Goal: Entertainment & Leisure: Consume media (video, audio)

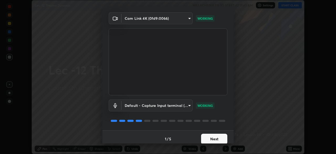
scroll to position [19, 0]
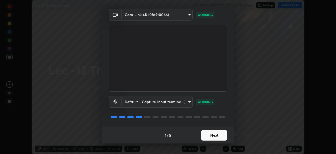
click at [215, 135] on button "Next" at bounding box center [214, 135] width 26 height 10
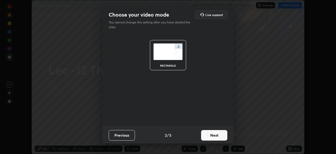
scroll to position [0, 0]
click at [218, 134] on button "Next" at bounding box center [214, 135] width 26 height 10
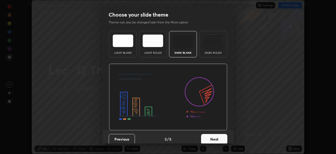
click at [220, 138] on button "Next" at bounding box center [214, 139] width 26 height 10
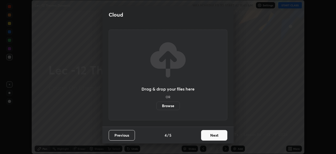
click at [221, 135] on button "Next" at bounding box center [214, 135] width 26 height 10
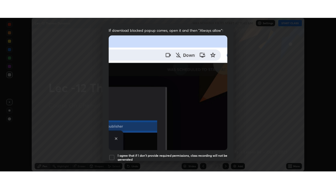
scroll to position [126, 0]
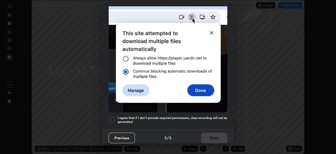
click at [110, 116] on div at bounding box center [112, 119] width 6 height 6
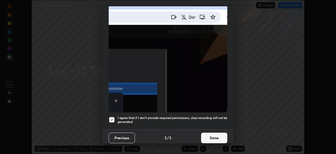
click at [208, 135] on button "Done" at bounding box center [214, 137] width 26 height 10
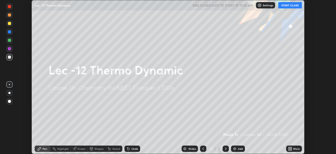
click at [287, 6] on button "START CLASS" at bounding box center [290, 5] width 24 height 6
click at [293, 149] on div "More" at bounding box center [296, 148] width 7 height 3
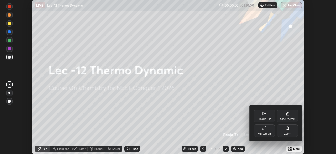
click at [271, 131] on div "Full screen" at bounding box center [264, 130] width 21 height 13
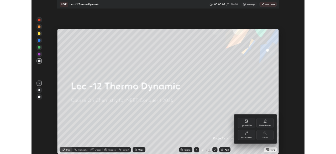
scroll to position [189, 336]
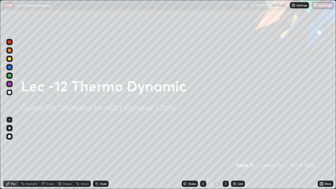
click at [240, 153] on div "Add" at bounding box center [240, 183] width 5 height 3
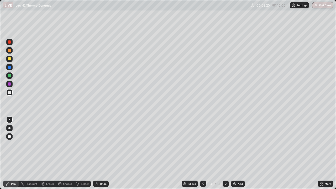
click at [96, 153] on icon at bounding box center [97, 184] width 2 height 2
click at [12, 77] on div at bounding box center [9, 75] width 6 height 6
click at [97, 153] on div "Undo" at bounding box center [101, 184] width 16 height 6
click at [65, 153] on div "Shapes" at bounding box center [67, 183] width 9 height 3
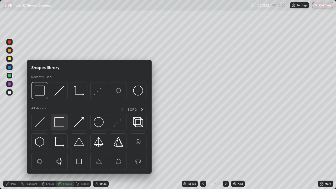
click at [64, 120] on img at bounding box center [59, 122] width 10 height 10
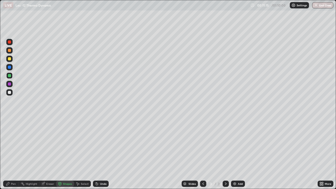
click at [13, 153] on div "Pen" at bounding box center [13, 183] width 5 height 3
click at [240, 153] on div "Add" at bounding box center [240, 183] width 5 height 3
click at [11, 92] on div at bounding box center [9, 92] width 3 height 3
click at [10, 59] on div at bounding box center [9, 58] width 3 height 3
click at [240, 153] on div "Add" at bounding box center [240, 183] width 5 height 3
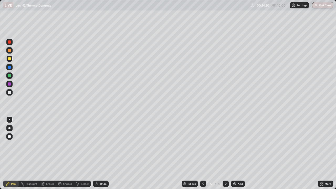
click at [11, 95] on div at bounding box center [9, 92] width 6 height 6
click at [64, 153] on div "Shapes" at bounding box center [67, 183] width 9 height 3
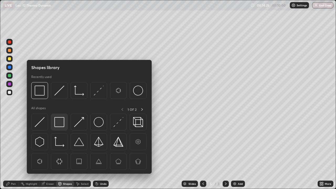
click at [63, 120] on img at bounding box center [59, 122] width 10 height 10
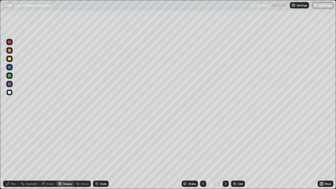
click at [13, 153] on div "Pen" at bounding box center [11, 184] width 16 height 6
click at [68, 153] on div "Shapes" at bounding box center [67, 183] width 9 height 3
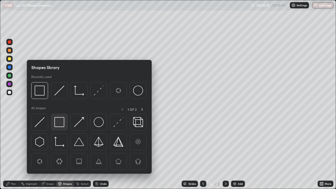
click at [61, 119] on img at bounding box center [59, 122] width 10 height 10
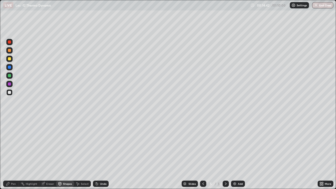
click at [11, 153] on div "Pen" at bounding box center [13, 183] width 5 height 3
click at [11, 76] on div at bounding box center [9, 75] width 3 height 3
click at [83, 153] on div "Select" at bounding box center [82, 184] width 17 height 6
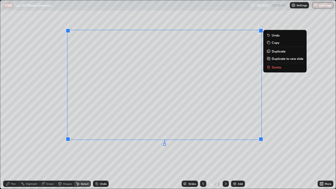
click at [165, 153] on div "0 ° Undo Copy Duplicate Duplicate to new slide Delete" at bounding box center [167, 94] width 335 height 188
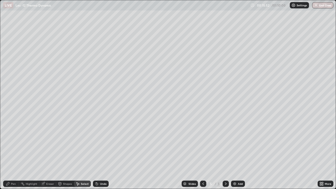
click at [13, 153] on div "Pen" at bounding box center [13, 183] width 5 height 3
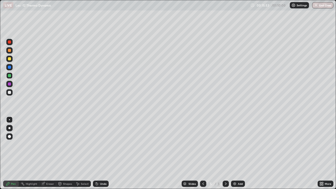
click at [63, 153] on div "Shapes" at bounding box center [65, 184] width 18 height 6
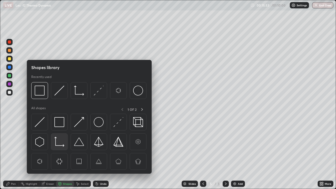
click at [56, 144] on img at bounding box center [59, 142] width 10 height 10
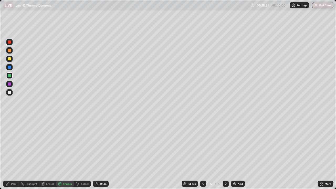
click at [10, 94] on div at bounding box center [9, 92] width 6 height 6
click at [11, 153] on div "Pen" at bounding box center [11, 184] width 16 height 6
click at [95, 153] on icon at bounding box center [97, 184] width 4 height 4
click at [239, 153] on div "Add" at bounding box center [240, 183] width 5 height 3
click at [10, 50] on div at bounding box center [9, 50] width 3 height 3
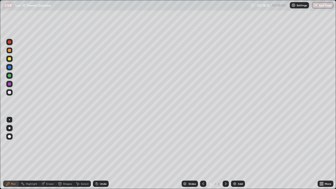
click at [103, 153] on div "Undo" at bounding box center [103, 183] width 7 height 3
click at [102, 153] on div "Undo" at bounding box center [103, 183] width 7 height 3
click at [103, 153] on div "Undo" at bounding box center [103, 183] width 7 height 3
click at [104, 153] on div "Undo" at bounding box center [103, 183] width 7 height 3
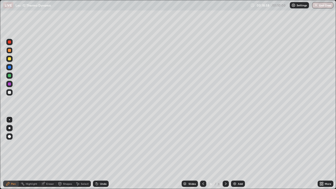
click at [12, 93] on div at bounding box center [9, 92] width 6 height 6
click at [100, 153] on div "Undo" at bounding box center [103, 183] width 7 height 3
click at [67, 153] on div "Shapes" at bounding box center [67, 183] width 9 height 3
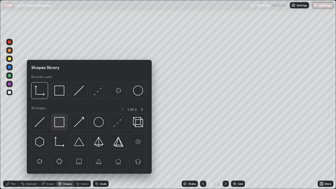
click at [64, 123] on img at bounding box center [59, 122] width 10 height 10
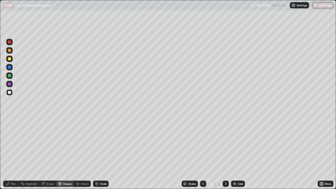
click at [13, 153] on div "Pen" at bounding box center [11, 184] width 16 height 6
click at [104, 153] on div "Undo" at bounding box center [101, 184] width 16 height 6
click at [102, 153] on div "Undo" at bounding box center [103, 183] width 7 height 3
click at [103, 153] on div "Undo" at bounding box center [101, 184] width 16 height 6
click at [238, 153] on div "Add" at bounding box center [240, 183] width 5 height 3
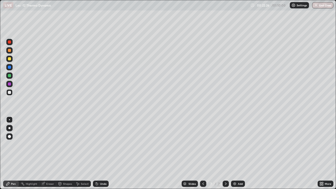
click at [11, 59] on div at bounding box center [9, 59] width 6 height 6
click at [12, 76] on div at bounding box center [9, 75] width 6 height 6
click at [98, 153] on div "Undo" at bounding box center [101, 184] width 16 height 6
click at [99, 153] on div "Undo" at bounding box center [101, 184] width 16 height 6
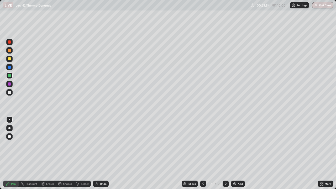
click at [49, 153] on div "Eraser" at bounding box center [47, 184] width 17 height 6
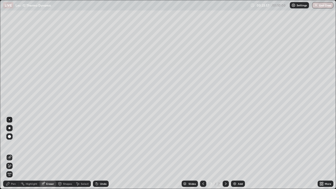
click at [11, 153] on div "Pen" at bounding box center [11, 184] width 16 height 6
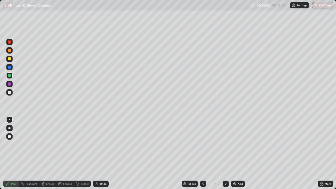
click at [236, 153] on div "Add" at bounding box center [238, 184] width 14 height 6
click at [11, 94] on div at bounding box center [9, 92] width 6 height 6
click at [99, 153] on div "Undo" at bounding box center [101, 184] width 16 height 6
click at [101, 153] on div "Undo" at bounding box center [103, 183] width 7 height 3
click at [101, 153] on div "Undo" at bounding box center [101, 184] width 16 height 6
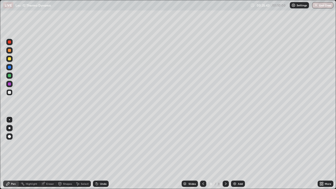
click at [96, 153] on icon at bounding box center [97, 184] width 2 height 2
click at [96, 153] on icon at bounding box center [96, 182] width 1 height 1
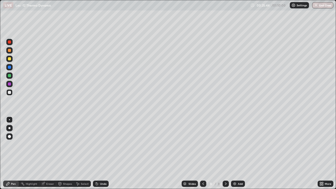
click at [96, 153] on icon at bounding box center [96, 182] width 1 height 1
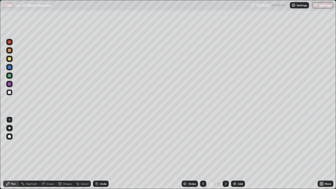
click at [96, 153] on icon at bounding box center [96, 182] width 1 height 1
click at [236, 153] on div "Add" at bounding box center [238, 184] width 14 height 6
click at [13, 64] on div at bounding box center [9, 67] width 8 height 8
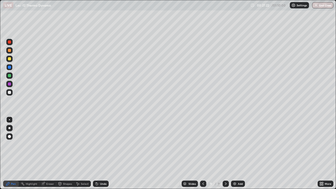
click at [10, 59] on div at bounding box center [9, 58] width 3 height 3
click at [69, 153] on div "Shapes" at bounding box center [67, 183] width 9 height 3
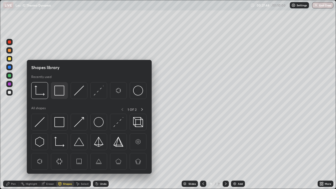
click at [61, 89] on img at bounding box center [59, 91] width 10 height 10
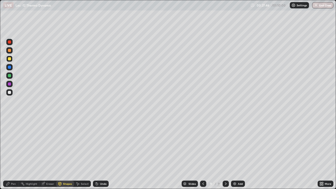
click at [14, 153] on div "Pen" at bounding box center [11, 184] width 16 height 6
click at [9, 93] on div at bounding box center [9, 92] width 3 height 3
click at [80, 153] on div "Select" at bounding box center [82, 184] width 17 height 6
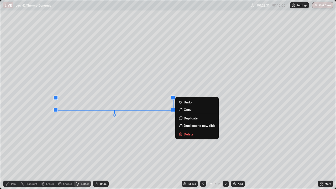
click at [13, 153] on div "Pen" at bounding box center [13, 183] width 5 height 3
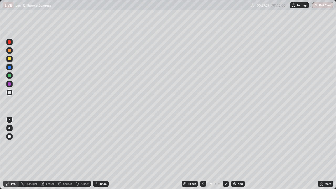
click at [234, 153] on img at bounding box center [235, 184] width 4 height 4
click at [203, 153] on div at bounding box center [203, 184] width 6 height 6
click at [225, 153] on div at bounding box center [226, 184] width 6 height 6
click at [240, 153] on div "Add" at bounding box center [240, 183] width 5 height 3
click at [66, 153] on div "Shapes" at bounding box center [65, 184] width 18 height 6
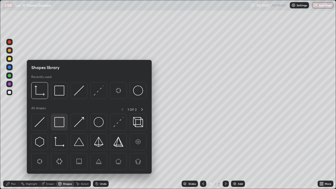
click at [64, 124] on img at bounding box center [59, 122] width 10 height 10
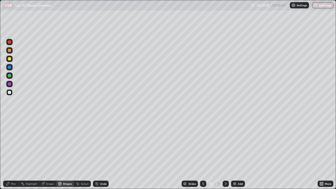
click at [10, 153] on div "Pen" at bounding box center [11, 184] width 16 height 6
click at [11, 77] on div at bounding box center [9, 75] width 6 height 6
click at [96, 153] on icon at bounding box center [96, 182] width 1 height 1
click at [83, 153] on div "Select" at bounding box center [82, 184] width 17 height 6
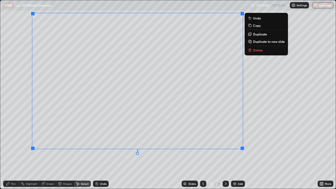
click at [12, 153] on div "Pen" at bounding box center [13, 183] width 5 height 3
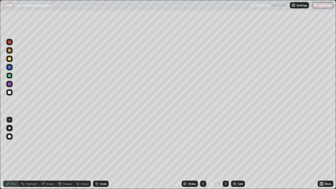
click at [12, 91] on div at bounding box center [9, 92] width 6 height 6
click at [99, 153] on div "Undo" at bounding box center [101, 184] width 16 height 6
click at [102, 153] on div "Undo" at bounding box center [103, 183] width 7 height 3
click at [103, 153] on div "Undo" at bounding box center [103, 183] width 7 height 3
click at [50, 153] on div "Eraser" at bounding box center [50, 183] width 8 height 3
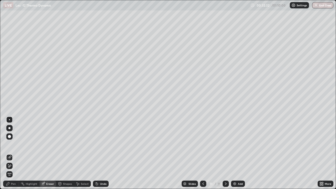
click at [10, 153] on div "Pen" at bounding box center [11, 184] width 16 height 6
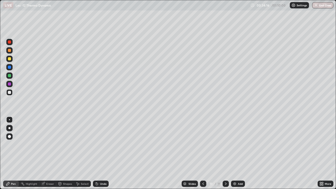
click at [237, 153] on div "Add" at bounding box center [238, 184] width 14 height 6
click at [64, 153] on div "Shapes" at bounding box center [67, 183] width 9 height 3
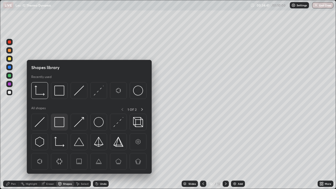
click at [59, 120] on img at bounding box center [59, 122] width 10 height 10
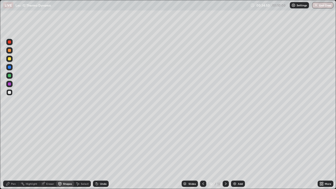
click at [13, 153] on div "Pen" at bounding box center [11, 184] width 16 height 6
click at [236, 153] on div "Add" at bounding box center [238, 184] width 14 height 6
click at [12, 59] on div at bounding box center [9, 59] width 6 height 6
click at [99, 153] on div "Undo" at bounding box center [101, 184] width 16 height 6
click at [98, 153] on div "Undo" at bounding box center [101, 184] width 16 height 6
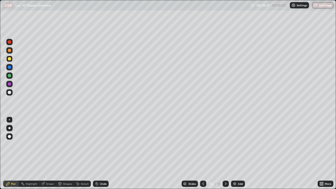
click at [11, 93] on div at bounding box center [9, 92] width 3 height 3
click at [85, 153] on div "Select" at bounding box center [82, 184] width 17 height 6
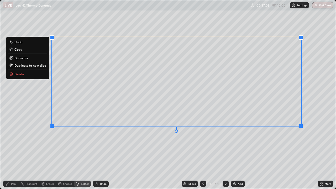
click at [243, 147] on div "0 ° Undo Copy Duplicate Duplicate to new slide Delete" at bounding box center [167, 94] width 335 height 188
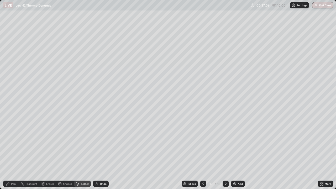
click at [13, 153] on div "Pen" at bounding box center [13, 183] width 5 height 3
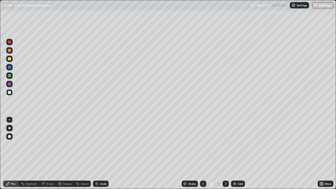
click at [80, 153] on div "Select" at bounding box center [82, 184] width 17 height 6
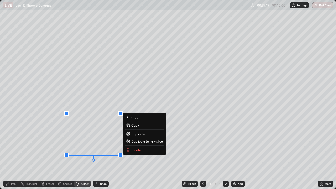
click at [11, 153] on div "Pen" at bounding box center [11, 184] width 16 height 6
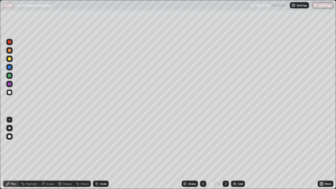
click at [98, 153] on div "Undo" at bounding box center [101, 184] width 16 height 6
click at [238, 153] on div "Add" at bounding box center [240, 183] width 5 height 3
click at [11, 61] on div at bounding box center [9, 59] width 6 height 6
click at [12, 93] on div at bounding box center [9, 92] width 6 height 6
click at [243, 153] on div "Add" at bounding box center [238, 184] width 14 height 6
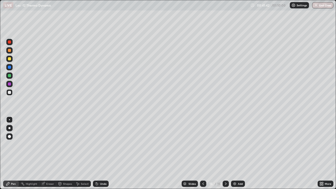
click at [10, 59] on div at bounding box center [9, 58] width 3 height 3
click at [66, 153] on div "Shapes" at bounding box center [65, 184] width 18 height 6
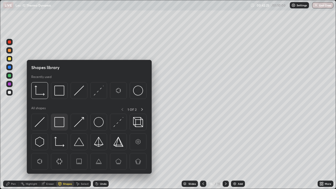
click at [63, 122] on img at bounding box center [59, 122] width 10 height 10
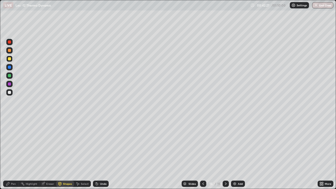
click at [12, 153] on div "Pen" at bounding box center [13, 183] width 5 height 3
click at [86, 153] on div "Select" at bounding box center [85, 183] width 8 height 3
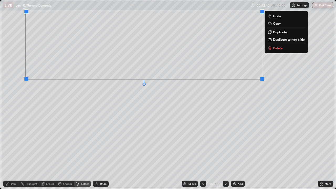
click at [101, 130] on div "0 ° Undo Copy Duplicate Duplicate to new slide Delete" at bounding box center [167, 94] width 335 height 188
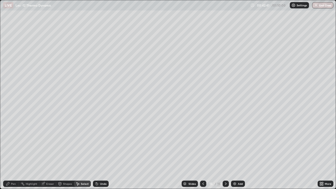
click at [14, 153] on div "Pen" at bounding box center [13, 183] width 5 height 3
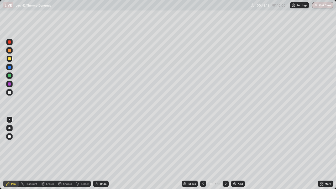
click at [11, 92] on div at bounding box center [9, 92] width 6 height 6
click at [51, 153] on div "Eraser" at bounding box center [50, 183] width 8 height 3
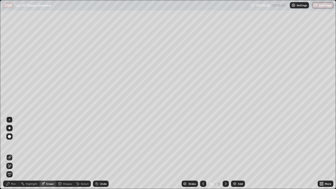
click at [83, 153] on div "Select" at bounding box center [82, 184] width 17 height 6
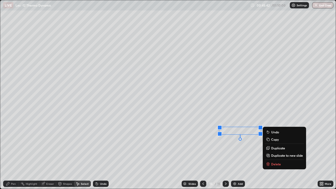
click at [12, 153] on div "Pen" at bounding box center [13, 183] width 5 height 3
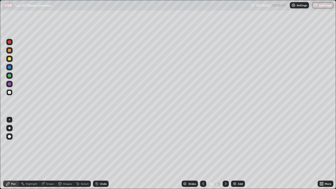
click at [98, 153] on icon at bounding box center [97, 184] width 4 height 4
click at [98, 153] on div "Undo" at bounding box center [101, 184] width 16 height 6
click at [99, 153] on div "Undo" at bounding box center [101, 184] width 16 height 6
click at [100, 153] on div "Undo" at bounding box center [101, 184] width 16 height 6
click at [103, 153] on div "Undo" at bounding box center [103, 183] width 7 height 3
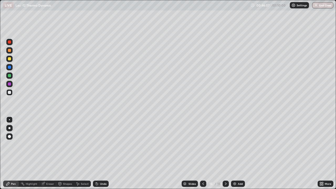
click at [100, 153] on div "Undo" at bounding box center [103, 183] width 7 height 3
click at [240, 153] on div "Add" at bounding box center [240, 183] width 5 height 3
click at [81, 153] on div "Select" at bounding box center [85, 183] width 8 height 3
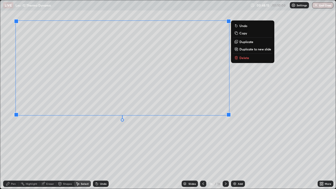
click at [15, 153] on div "Pen" at bounding box center [11, 184] width 16 height 6
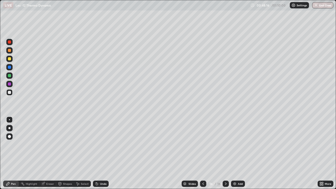
click at [10, 59] on div at bounding box center [9, 58] width 3 height 3
click at [79, 153] on div "Select" at bounding box center [82, 184] width 17 height 6
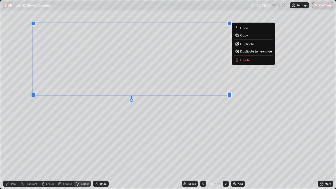
click at [197, 117] on div "0 ° Undo Copy Duplicate Duplicate to new slide Delete" at bounding box center [167, 94] width 335 height 188
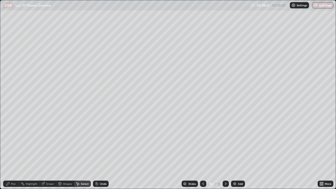
click at [10, 153] on div "Pen" at bounding box center [11, 184] width 16 height 6
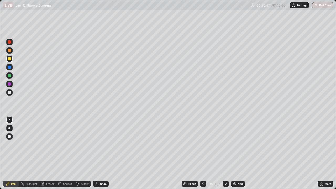
click at [239, 153] on div "Add" at bounding box center [238, 184] width 14 height 6
click at [205, 153] on div at bounding box center [203, 184] width 6 height 6
click at [239, 153] on div "Add" at bounding box center [240, 183] width 5 height 3
click at [11, 94] on div at bounding box center [9, 92] width 6 height 6
click at [104, 153] on div "Undo" at bounding box center [103, 183] width 7 height 3
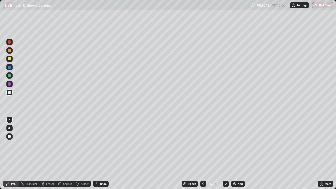
click at [10, 58] on div at bounding box center [9, 58] width 3 height 3
click at [101, 153] on div "Undo" at bounding box center [103, 183] width 7 height 3
click at [241, 153] on div "Add" at bounding box center [240, 183] width 5 height 3
click at [240, 153] on div "Add" at bounding box center [240, 183] width 5 height 3
click at [12, 95] on div at bounding box center [9, 92] width 6 height 8
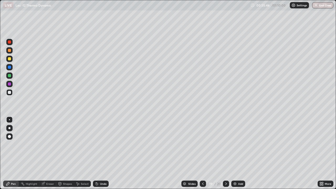
click at [97, 153] on icon at bounding box center [97, 184] width 2 height 2
click at [66, 153] on div "Shapes" at bounding box center [67, 183] width 9 height 3
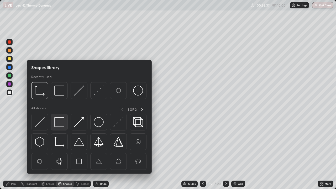
click at [64, 123] on img at bounding box center [59, 122] width 10 height 10
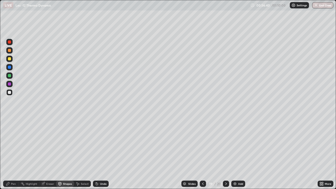
click at [84, 153] on div "Select" at bounding box center [85, 183] width 8 height 3
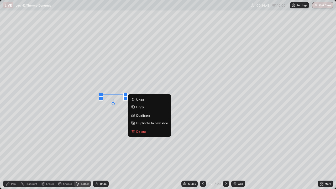
click at [13, 153] on div "Pen" at bounding box center [11, 184] width 16 height 6
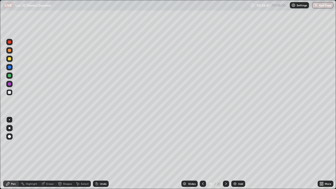
click at [85, 153] on div "Select" at bounding box center [85, 183] width 8 height 3
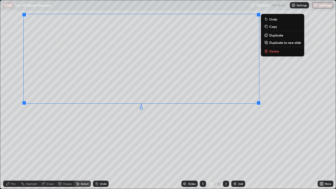
click at [221, 136] on div "0 ° Undo Copy Duplicate Duplicate to new slide Delete" at bounding box center [167, 94] width 335 height 188
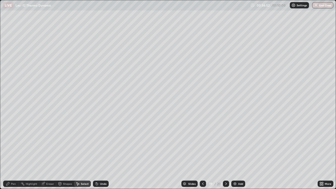
click at [13, 153] on div "Pen" at bounding box center [13, 183] width 5 height 3
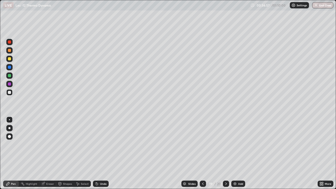
click at [13, 78] on div at bounding box center [9, 75] width 8 height 8
click at [10, 59] on div at bounding box center [9, 58] width 3 height 3
click at [83, 153] on div "Select" at bounding box center [82, 184] width 17 height 6
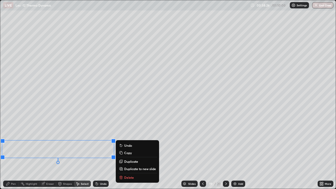
click at [10, 153] on div "Pen" at bounding box center [11, 184] width 16 height 6
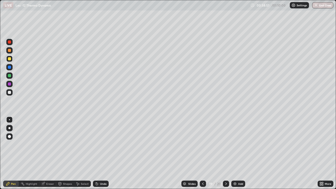
click at [12, 94] on div at bounding box center [9, 92] width 6 height 6
click at [244, 153] on div "Add" at bounding box center [238, 184] width 14 height 6
click at [12, 58] on div at bounding box center [9, 59] width 6 height 6
click at [12, 52] on div at bounding box center [9, 50] width 6 height 6
click at [10, 59] on div at bounding box center [9, 58] width 3 height 3
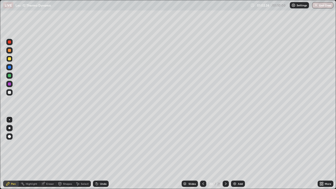
click at [12, 93] on div at bounding box center [9, 92] width 6 height 6
click at [100, 153] on div "Undo" at bounding box center [103, 183] width 7 height 3
click at [99, 153] on div "Undo" at bounding box center [101, 184] width 16 height 6
click at [98, 153] on div "Undo" at bounding box center [101, 184] width 16 height 6
click at [69, 153] on div "Shapes" at bounding box center [67, 183] width 9 height 3
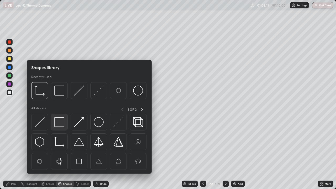
click at [61, 120] on img at bounding box center [59, 122] width 10 height 10
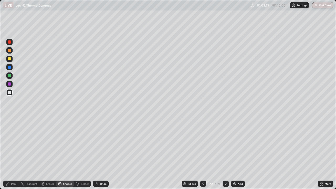
click at [14, 153] on div "Pen" at bounding box center [11, 184] width 16 height 6
click at [240, 153] on div "Add" at bounding box center [240, 183] width 5 height 3
click at [12, 61] on div at bounding box center [9, 59] width 6 height 6
click at [98, 153] on icon at bounding box center [97, 184] width 4 height 4
click at [96, 153] on icon at bounding box center [97, 184] width 2 height 2
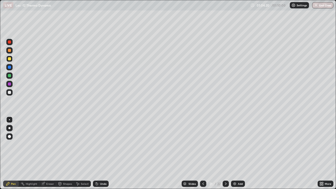
click at [96, 153] on icon at bounding box center [96, 182] width 1 height 1
click at [49, 153] on div "Eraser" at bounding box center [47, 184] width 17 height 6
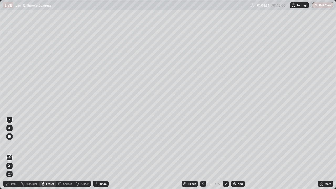
click at [10, 153] on div "Pen" at bounding box center [11, 184] width 16 height 6
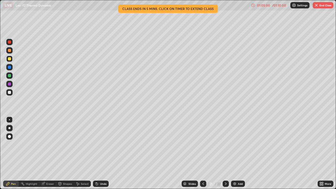
click at [11, 49] on div at bounding box center [9, 50] width 6 height 6
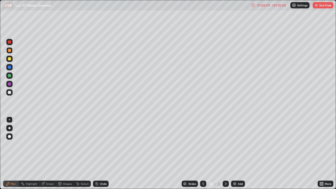
click at [239, 153] on div "Add" at bounding box center [238, 184] width 14 height 6
click at [100, 153] on div "Undo" at bounding box center [103, 183] width 7 height 3
click at [97, 153] on icon at bounding box center [97, 184] width 2 height 2
click at [82, 153] on div "Select" at bounding box center [82, 184] width 17 height 6
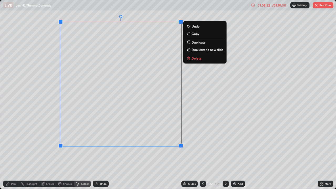
click at [11, 153] on div "Pen" at bounding box center [11, 184] width 16 height 6
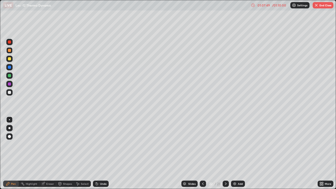
click at [328, 153] on div "More" at bounding box center [328, 183] width 7 height 3
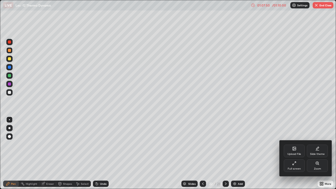
click at [294, 153] on icon at bounding box center [294, 163] width 4 height 4
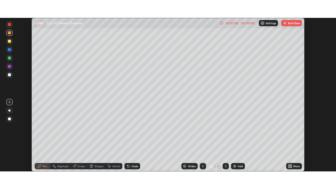
scroll to position [26091, 25909]
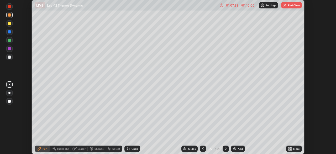
click at [294, 149] on div "More" at bounding box center [296, 148] width 7 height 3
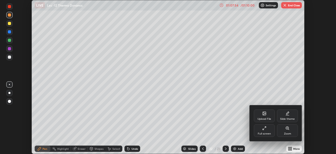
click at [269, 132] on div "Full screen" at bounding box center [264, 133] width 13 height 3
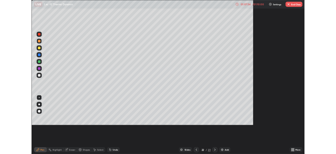
scroll to position [189, 336]
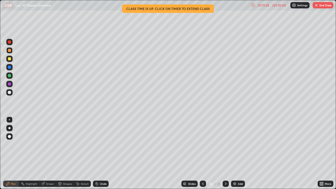
click at [317, 7] on img "button" at bounding box center [316, 5] width 4 height 4
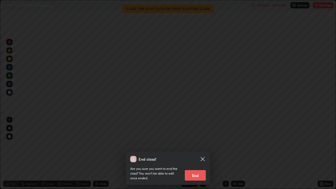
click at [203, 153] on button "End" at bounding box center [195, 175] width 21 height 10
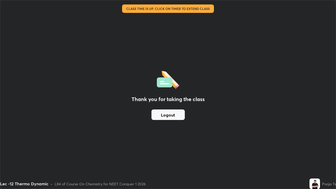
click at [225, 136] on div "Thank you for taking the class Logout" at bounding box center [167, 94] width 335 height 188
click at [179, 9] on div "Lec -12 Thermo Dynamic" at bounding box center [144, 5] width 282 height 10
click at [171, 35] on div "Thank you for taking the class Logout" at bounding box center [167, 94] width 335 height 188
click at [173, 39] on div "Thank you for taking the class Logout" at bounding box center [167, 94] width 335 height 188
click at [188, 147] on div "Thank you for taking the class Logout" at bounding box center [167, 94] width 335 height 188
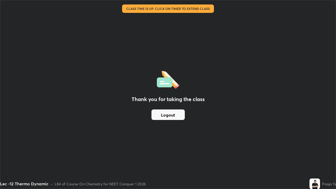
click at [188, 149] on div "Thank you for taking the class Logout" at bounding box center [167, 94] width 335 height 188
click at [220, 126] on div "Thank you for taking the class Logout" at bounding box center [167, 94] width 335 height 188
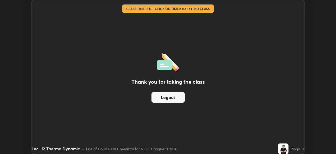
scroll to position [26091, 25909]
